Goal: Transaction & Acquisition: Purchase product/service

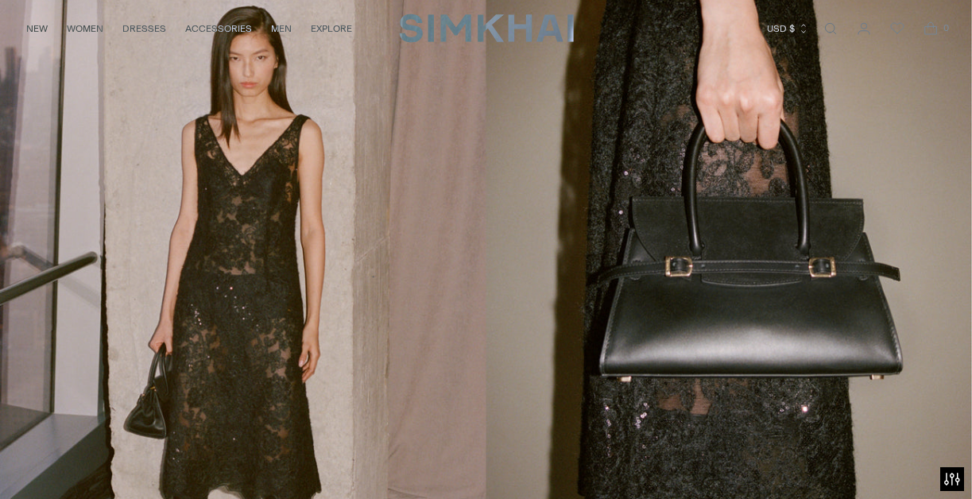
scroll to position [30, 0]
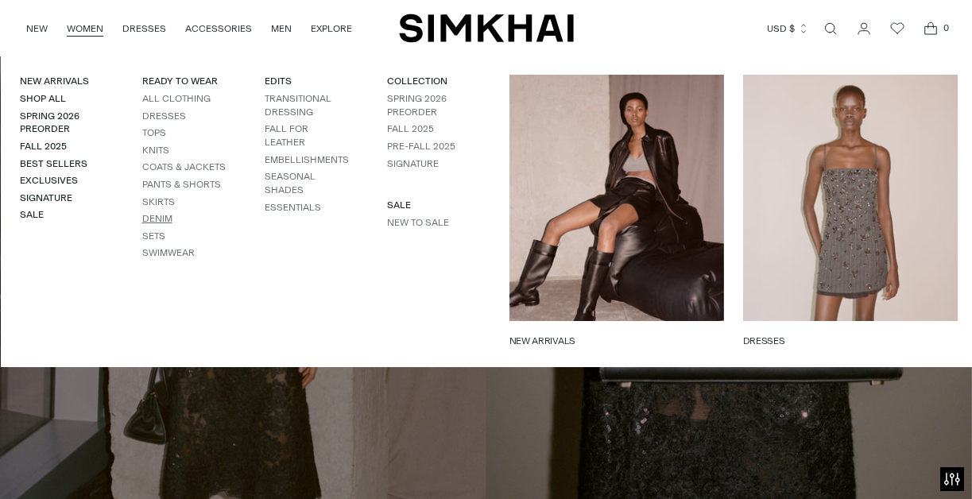
click at [163, 215] on link "Denim" at bounding box center [157, 218] width 30 height 11
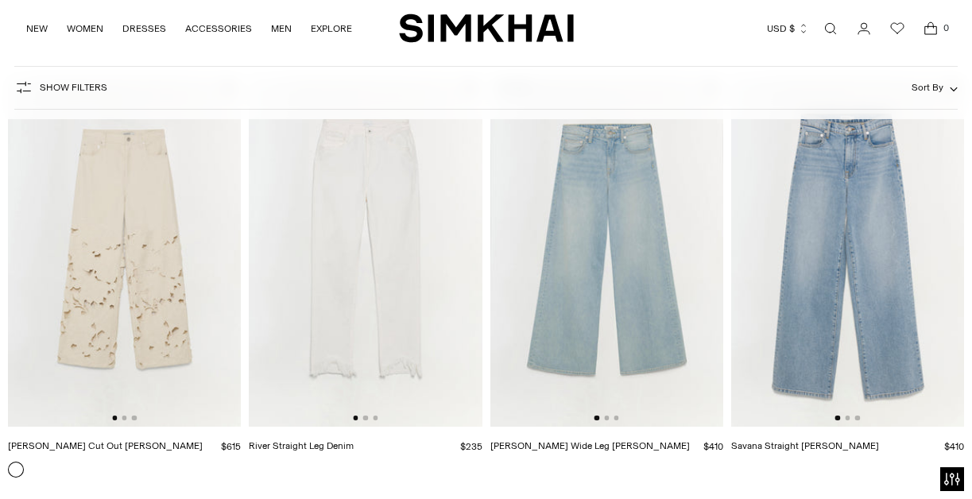
scroll to position [2279, 0]
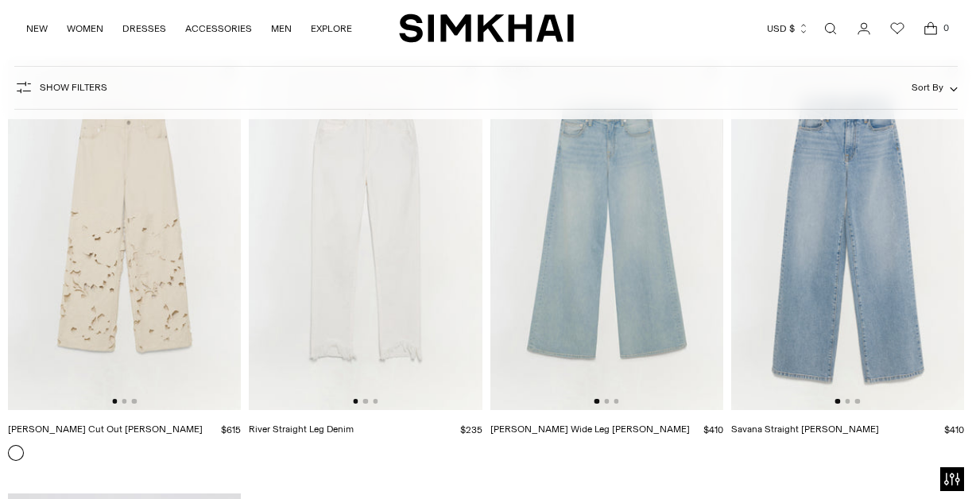
click at [165, 250] on img at bounding box center [124, 235] width 233 height 350
